Goal: Entertainment & Leisure: Consume media (video, audio)

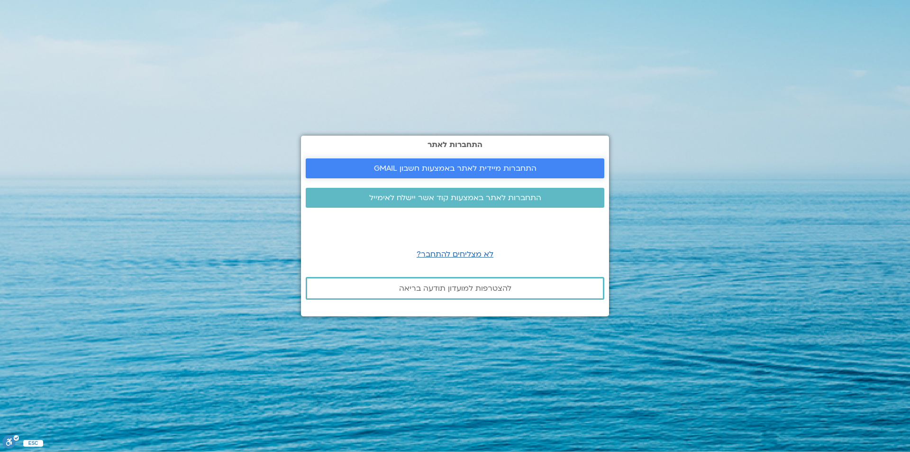
click at [483, 164] on span "התחברות מיידית לאתר באמצעות חשבון GMAIL" at bounding box center [455, 168] width 163 height 9
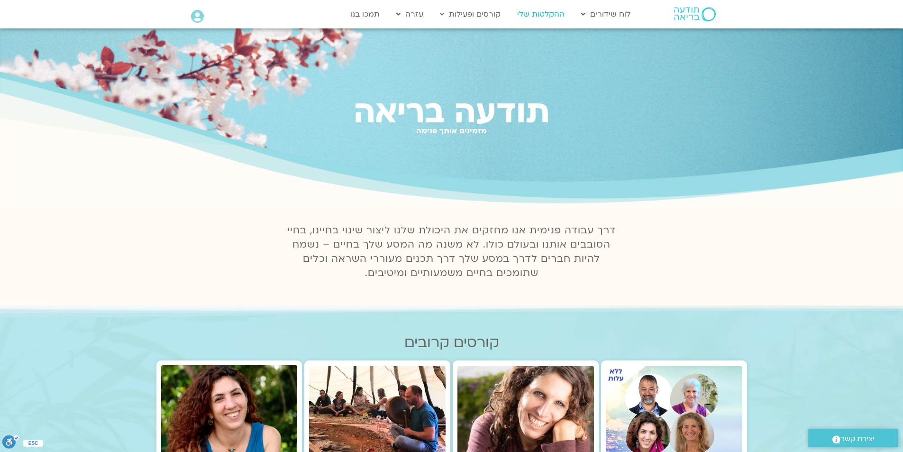
click at [529, 17] on link "ההקלטות שלי" at bounding box center [540, 14] width 57 height 18
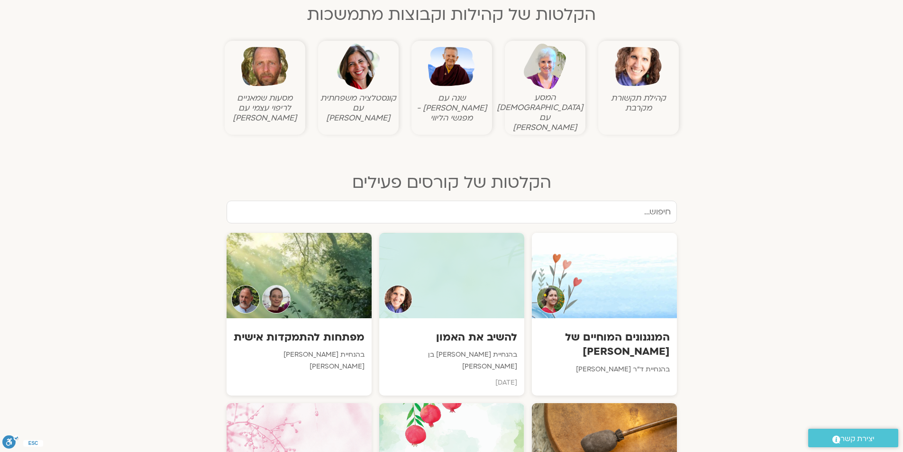
scroll to position [379, 0]
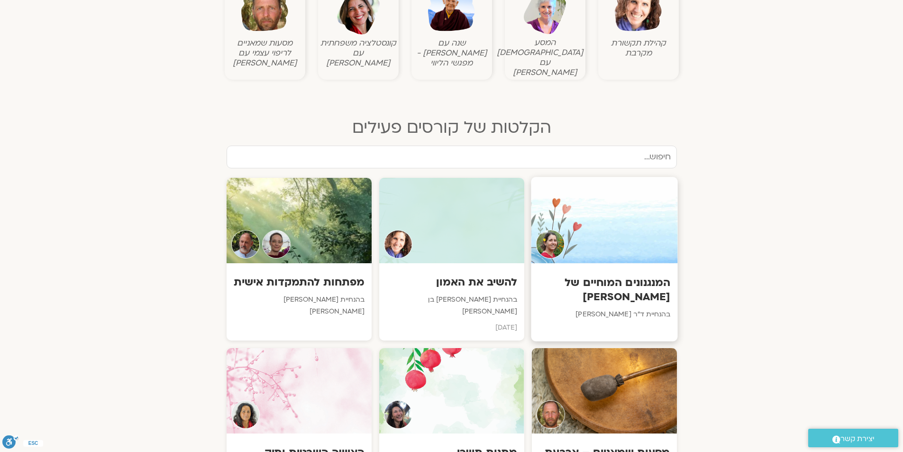
click at [640, 275] on h3 "המנגנונים המוחיים של [PERSON_NAME]" at bounding box center [604, 289] width 132 height 29
